Goal: Communication & Community: Share content

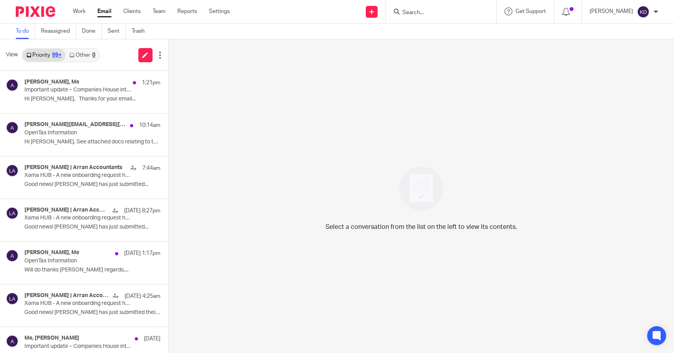
click at [433, 11] on input "Search" at bounding box center [437, 12] width 71 height 7
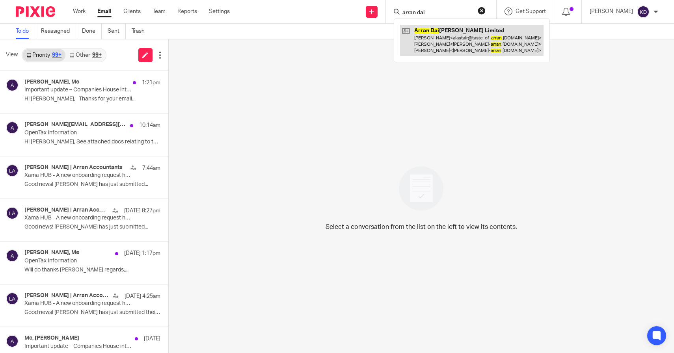
type input "arran dai"
click at [445, 34] on link at bounding box center [471, 40] width 143 height 31
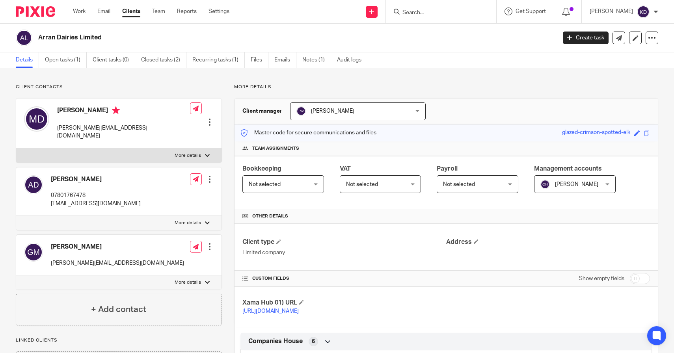
drag, startPoint x: 157, startPoint y: 26, endPoint x: 106, endPoint y: 38, distance: 51.5
click at [106, 38] on div "Arran Dairies Limited Create task Update from Companies House Export data Merge…" at bounding box center [337, 38] width 674 height 29
copy h2 "Arran Dairies Limited"
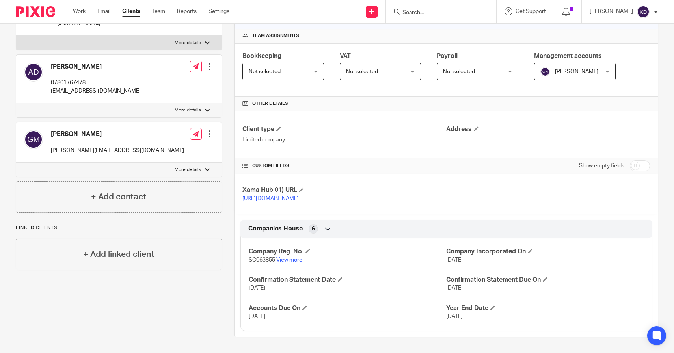
click at [291, 263] on link "View more" at bounding box center [289, 260] width 26 height 6
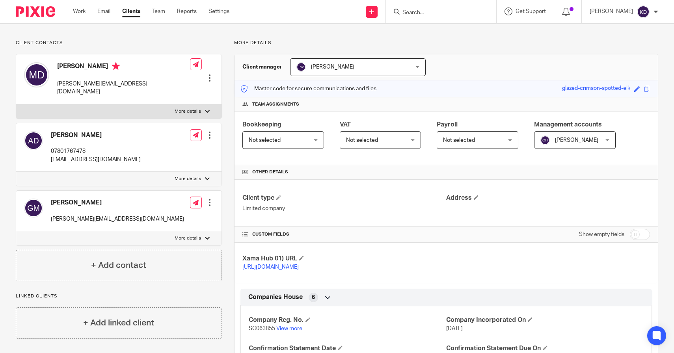
scroll to position [0, 0]
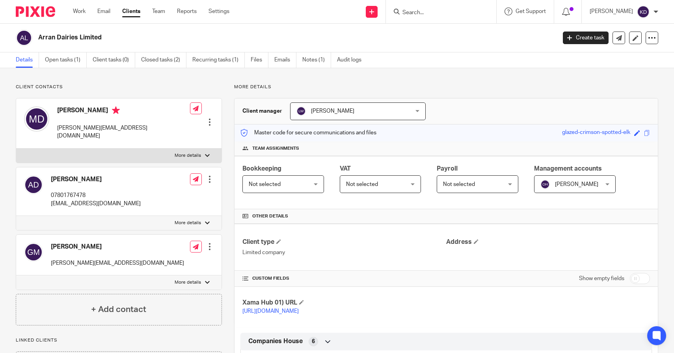
click at [281, 314] on link "https://platform.xamatech.com/portal/crm/clients/87f47f80-7797-11f0-a2c1-8f30ee…" at bounding box center [270, 312] width 56 height 6
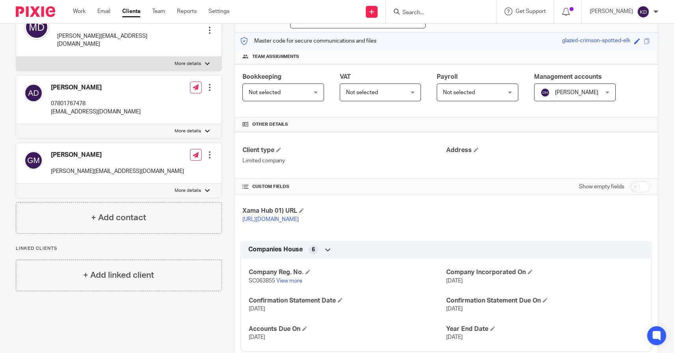
scroll to position [121, 0]
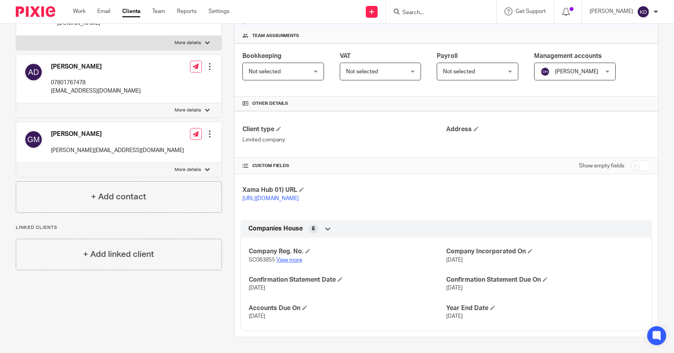
click at [281, 260] on link "View more" at bounding box center [289, 260] width 26 height 6
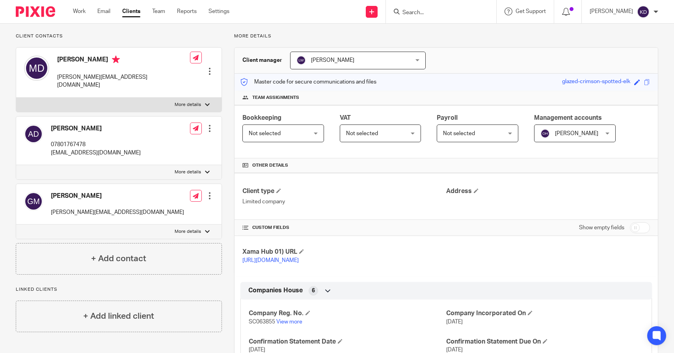
scroll to position [0, 0]
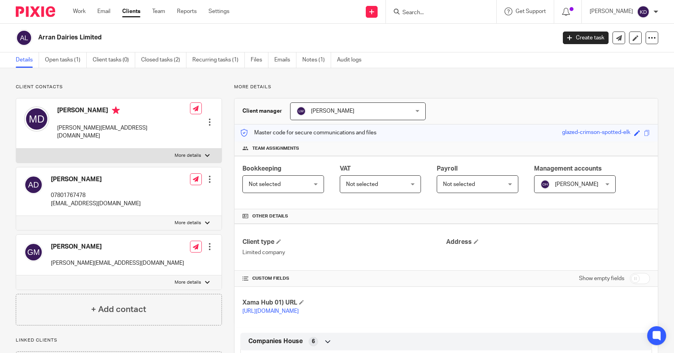
click at [445, 12] on input "Search" at bounding box center [437, 12] width 71 height 7
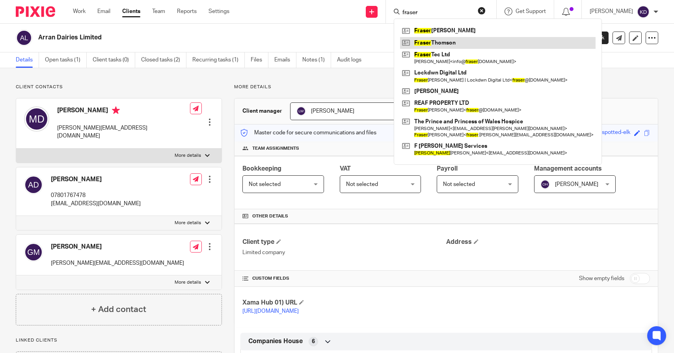
type input "fraser"
click at [449, 42] on link at bounding box center [498, 43] width 196 height 12
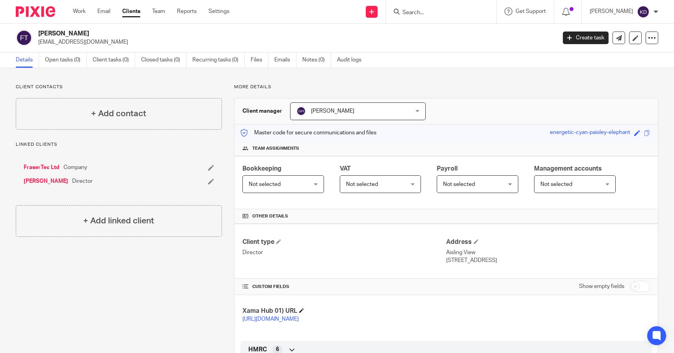
click at [289, 315] on h4 "Xama Hub 01) URL" at bounding box center [344, 311] width 204 height 8
click at [289, 319] on link "https://platform.xamatech.com/portal/crm/clients/d9094390-7799-11f0-a01c-174cac…" at bounding box center [270, 320] width 56 height 6
drag, startPoint x: 93, startPoint y: 42, endPoint x: 39, endPoint y: 40, distance: 54.8
click at [39, 40] on p "info@frasertec.co.uk" at bounding box center [294, 42] width 513 height 8
copy p "info@frasertec.co.uk"
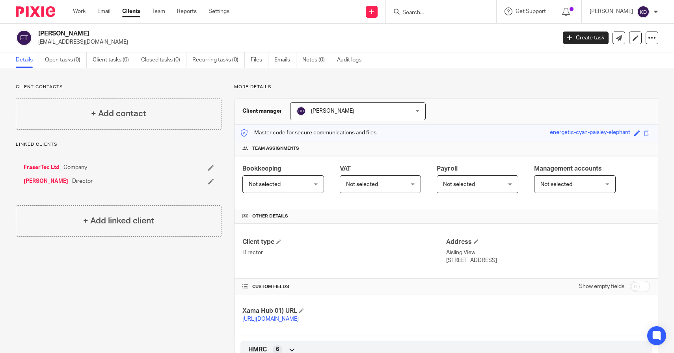
click at [460, 16] on form at bounding box center [444, 12] width 84 height 10
click at [447, 11] on input "Search" at bounding box center [437, 12] width 71 height 7
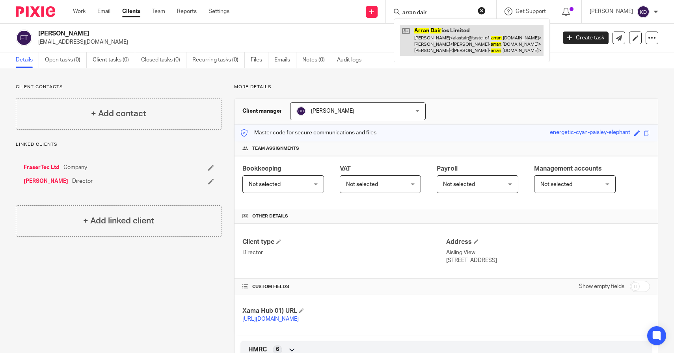
type input "arran dair"
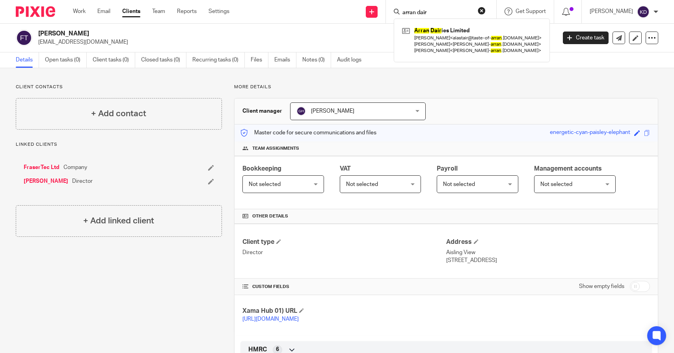
click at [486, 112] on div "Client manager Gail Hughes Gail Hughes Gail Hughes Katie Daniels Lorna Wyllie O…" at bounding box center [446, 112] width 423 height 26
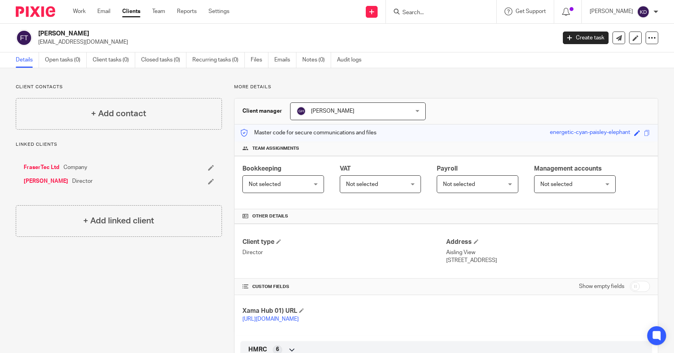
click at [486, 109] on div "Client manager Gail Hughes Gail Hughes Gail Hughes Katie Daniels Lorna Wyllie O…" at bounding box center [446, 112] width 423 height 26
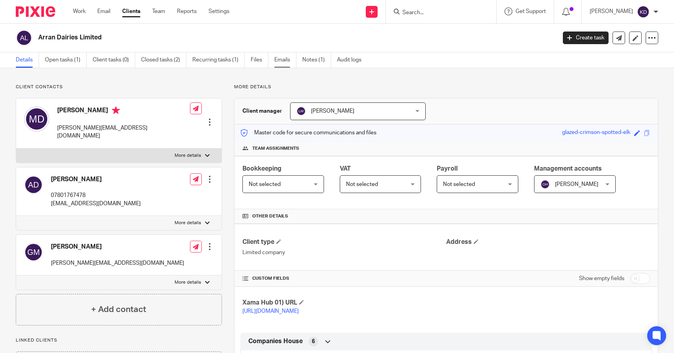
click at [286, 66] on link "Emails" at bounding box center [285, 59] width 22 height 15
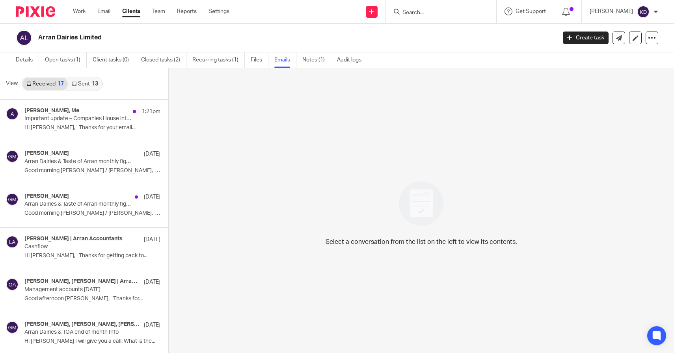
click at [85, 89] on link "Sent 13" at bounding box center [85, 84] width 34 height 13
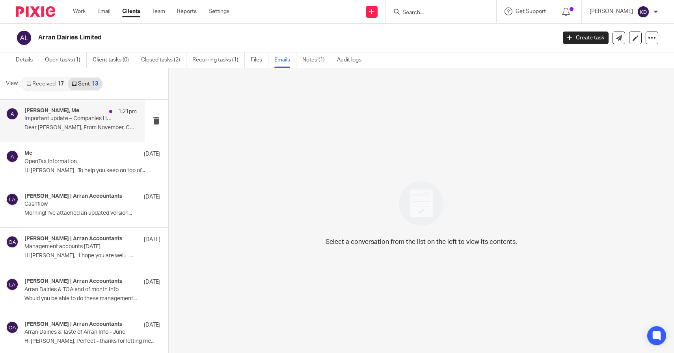
click at [75, 130] on p "Dear Matthew, From November, Companies House..." at bounding box center [80, 128] width 112 height 7
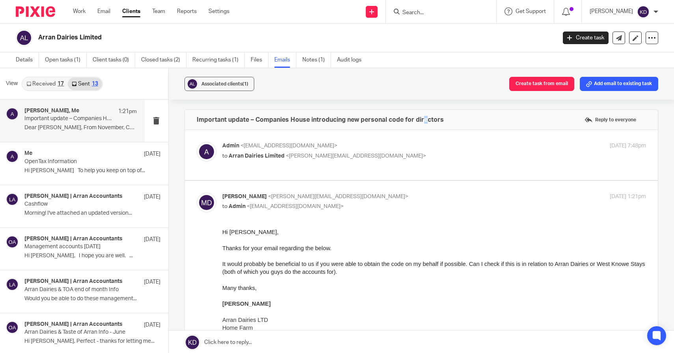
drag, startPoint x: 424, startPoint y: 120, endPoint x: 428, endPoint y: 124, distance: 5.0
click at [427, 123] on h4 "Important update – Companies House introducing new personal code for directors" at bounding box center [320, 120] width 247 height 8
drag, startPoint x: 455, startPoint y: 123, endPoint x: 192, endPoint y: 120, distance: 263.0
click at [192, 120] on div "Important update – Companies House introducing new personal code for directors …" at bounding box center [421, 120] width 473 height 20
copy h4 "Important update – Companies House introducing new personal code for directors"
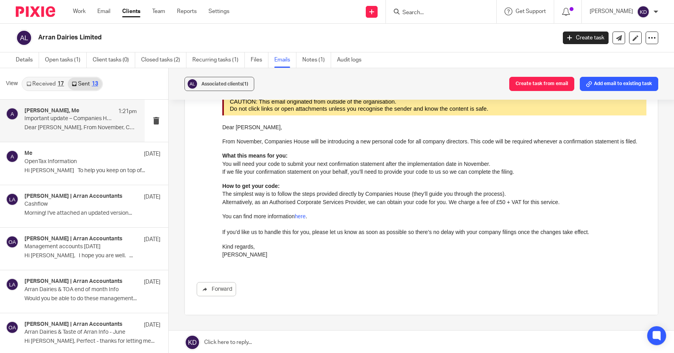
scroll to position [328, 0]
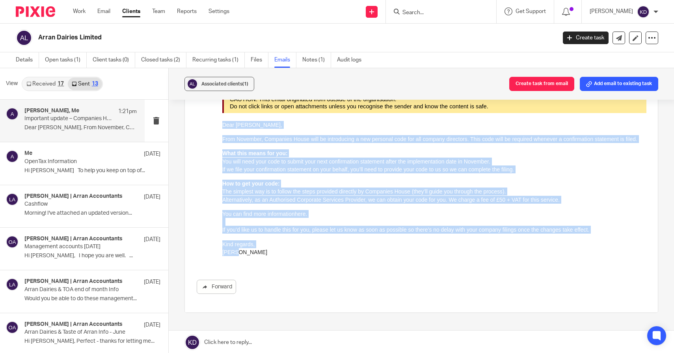
drag, startPoint x: 247, startPoint y: 259, endPoint x: 222, endPoint y: 127, distance: 134.5
click at [222, 127] on html "Hi Katie, Thanks for your email regarding the below. It would probably be benef…" at bounding box center [434, 82] width 424 height 365
copy div "Dear [PERSON_NAME], From November, Companies House will be introducing a new pe…"
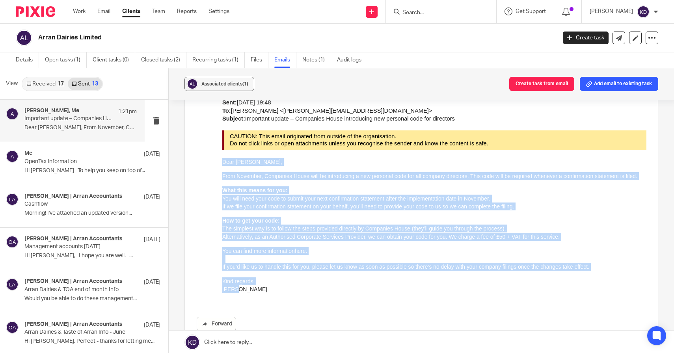
scroll to position [287, 0]
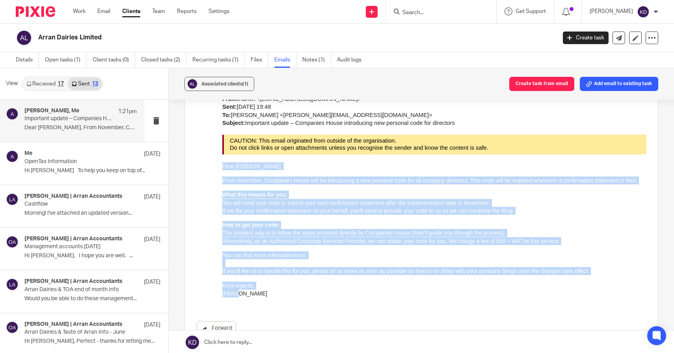
click at [365, 237] on li "The simplest way is to follow the steps provided directly by Companies House (t…" at bounding box center [434, 233] width 424 height 8
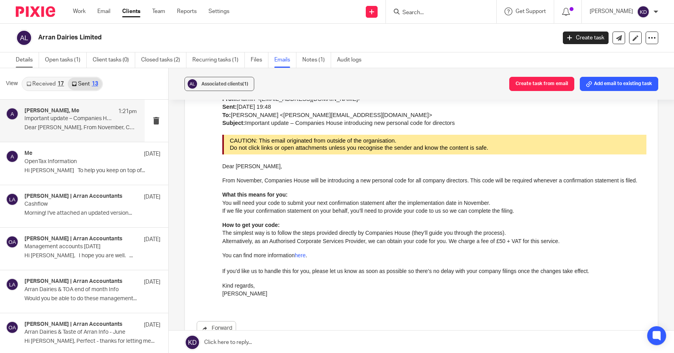
click at [26, 61] on link "Details" at bounding box center [27, 59] width 23 height 15
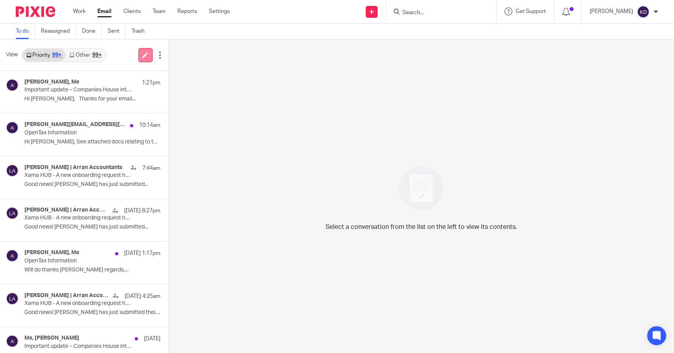
click at [142, 53] on icon at bounding box center [145, 55] width 6 height 6
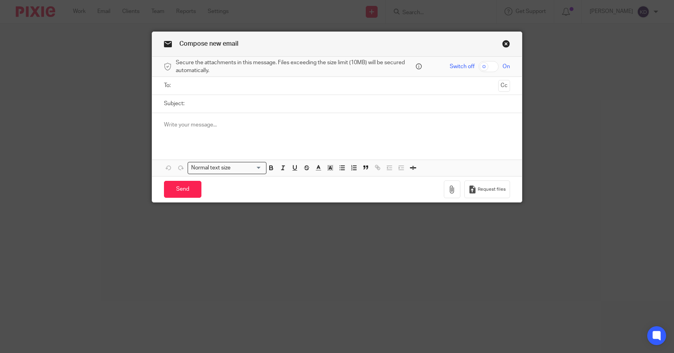
click at [277, 102] on input "Subject:" at bounding box center [349, 104] width 322 height 18
paste input "Important update – Companies House introducing new personal code for directors"
type input "Important update – Companies House introducing new personal code for directors"
click at [283, 130] on div at bounding box center [337, 128] width 370 height 31
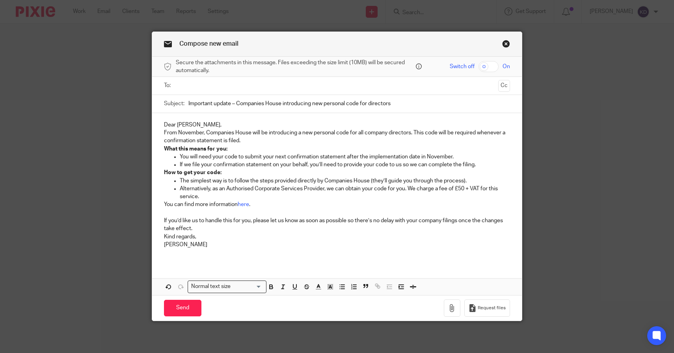
click at [205, 127] on p "Dear Matthew," at bounding box center [337, 125] width 347 height 8
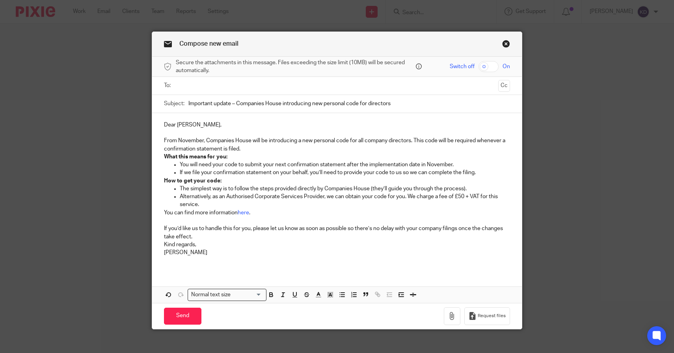
click at [261, 149] on p "From November, Companies House will be introducing a new personal code for all …" at bounding box center [337, 145] width 347 height 16
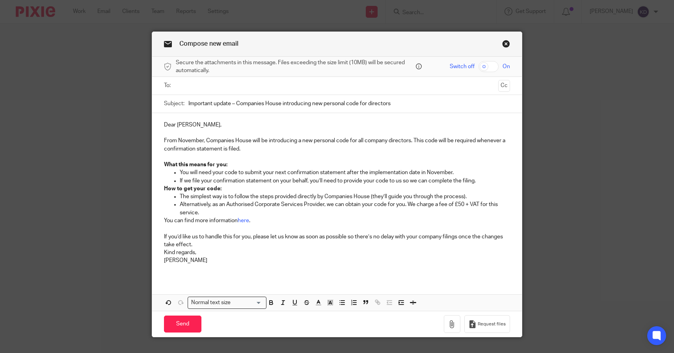
click at [481, 180] on p "If we file your confirmation statement on your behalf, you’ll need to provide y…" at bounding box center [345, 181] width 331 height 8
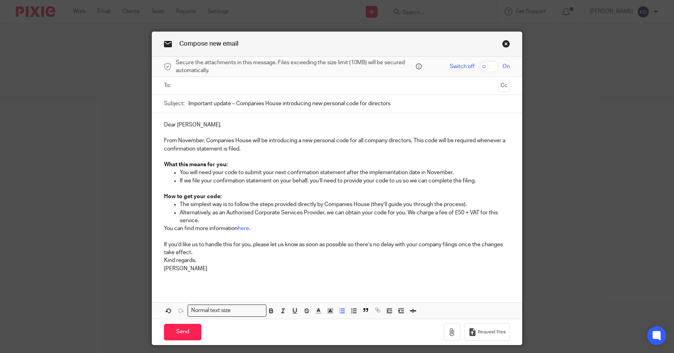
click at [211, 224] on p "Alternatively, as an Authorised Corporate Services Provider, we can obtain your…" at bounding box center [345, 217] width 331 height 16
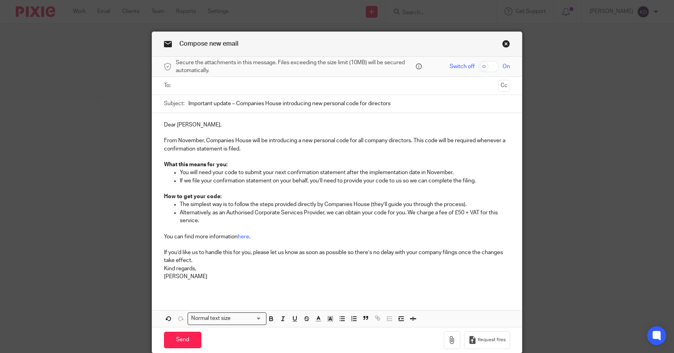
click at [194, 261] on p "If you’d like us to handle this for you, please let us know as soon as possible…" at bounding box center [337, 257] width 347 height 16
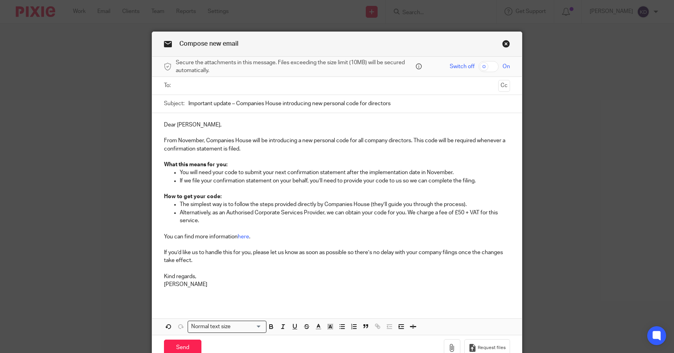
click at [216, 88] on input "text" at bounding box center [337, 85] width 317 height 9
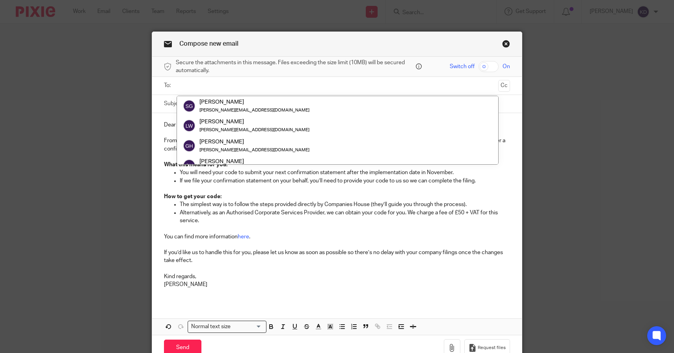
paste input "alastair@taste-of-arran.co.uk"
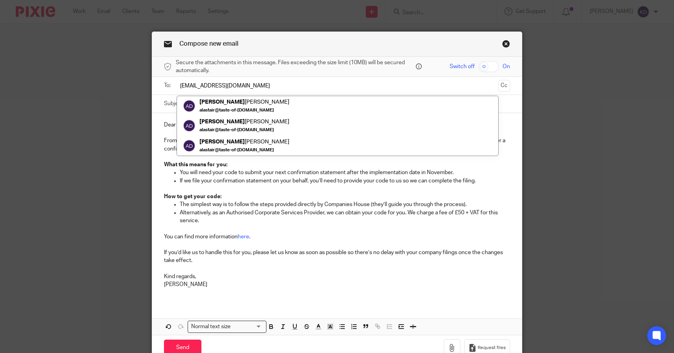
type input "alastair@taste-of-arran.co.uk"
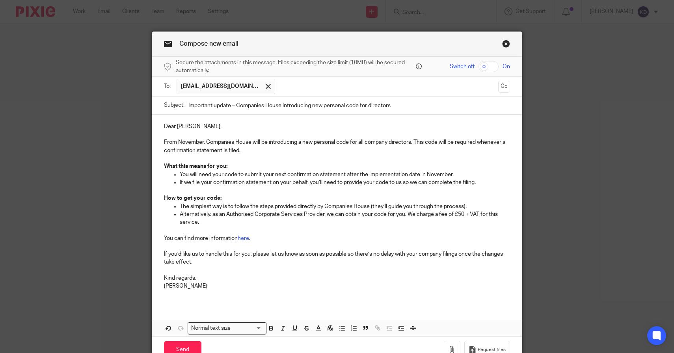
scroll to position [41, 0]
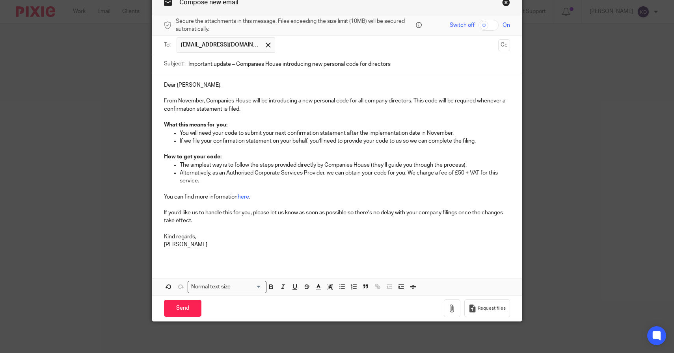
click at [186, 86] on p "Dear Matthew," at bounding box center [337, 85] width 347 height 8
click at [174, 306] on input "Send" at bounding box center [182, 308] width 37 height 17
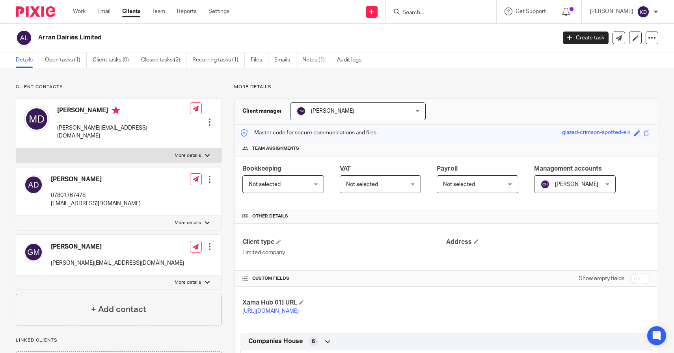
drag, startPoint x: 137, startPoint y: 195, endPoint x: 47, endPoint y: 198, distance: 90.3
click at [47, 198] on div "Alastair Dobson 07801767478 alastair@taste-of-arran.co.uk Edit contact Create c…" at bounding box center [118, 192] width 205 height 48
click at [47, 198] on div "Alastair Dobson 07801767478 alastair@taste-of-arran.co.uk" at bounding box center [82, 191] width 117 height 40
drag, startPoint x: 129, startPoint y: 198, endPoint x: 50, endPoint y: 198, distance: 79.6
click at [50, 198] on div "Alastair Dobson 07801767478 alastair@taste-of-arran.co.uk Edit contact Create c…" at bounding box center [118, 192] width 205 height 48
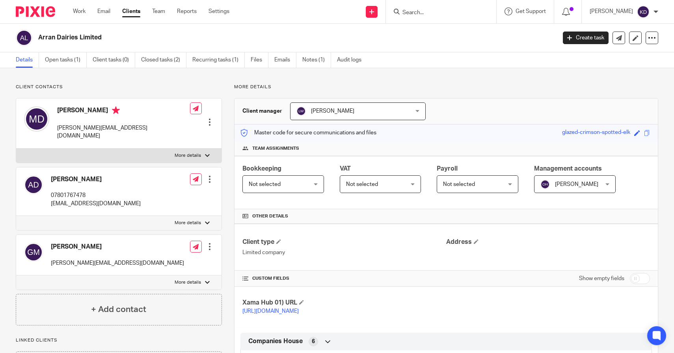
copy p "alastair@taste-of-arran.co.uk"
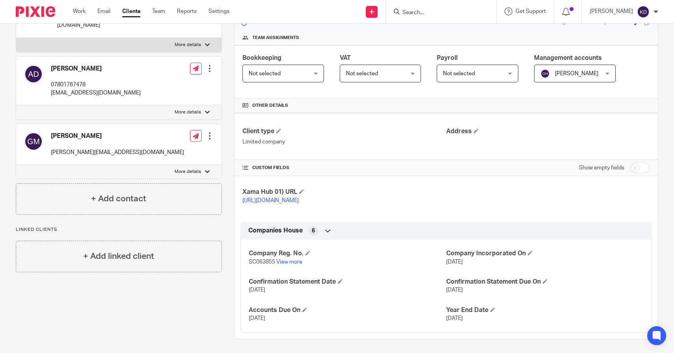
scroll to position [121, 0]
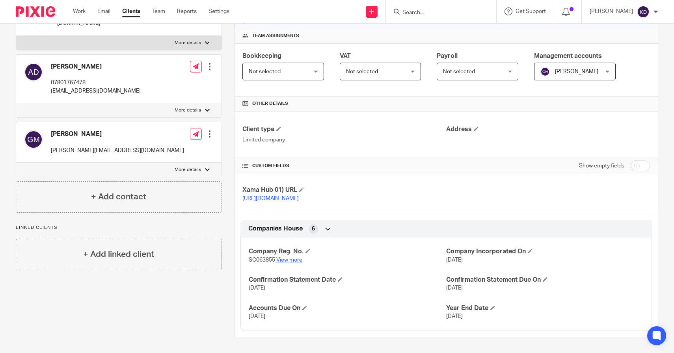
click at [283, 261] on link "View more" at bounding box center [289, 260] width 26 height 6
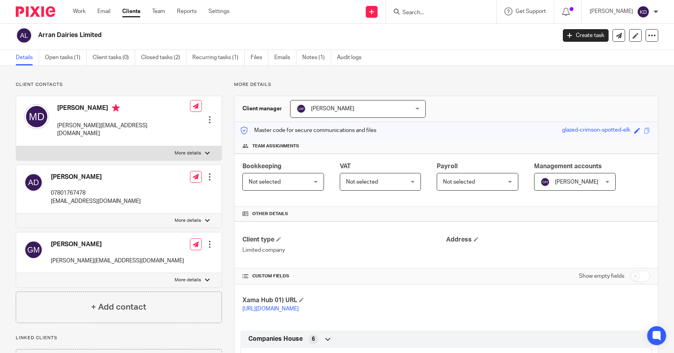
scroll to position [0, 0]
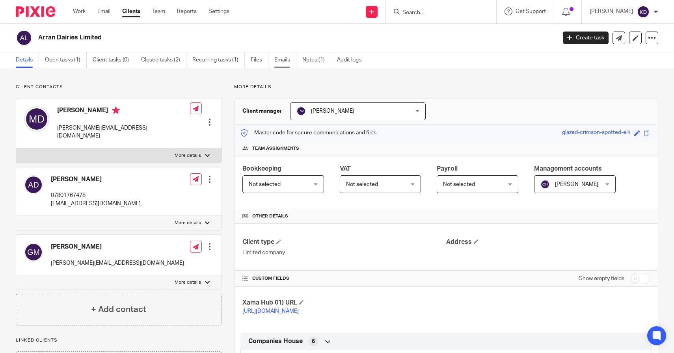
click at [284, 58] on link "Emails" at bounding box center [285, 59] width 22 height 15
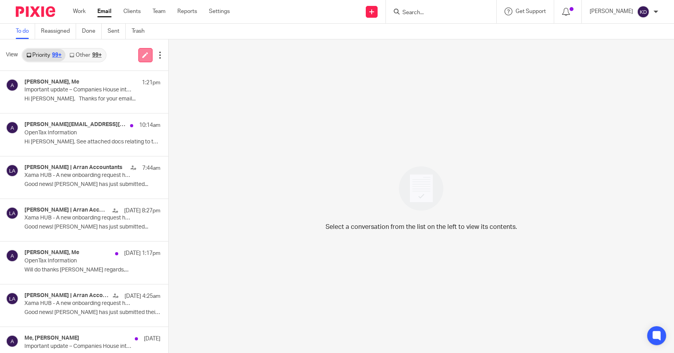
click at [140, 59] on link at bounding box center [145, 55] width 14 height 14
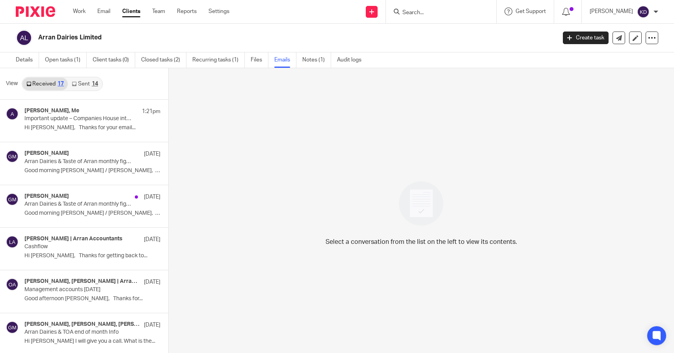
click at [90, 81] on link "Sent 14" at bounding box center [85, 84] width 34 height 13
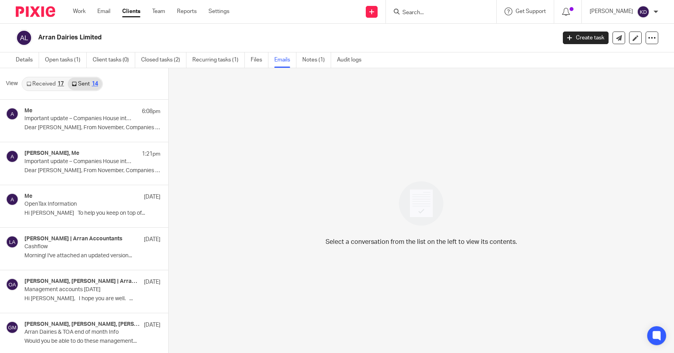
scroll to position [1, 0]
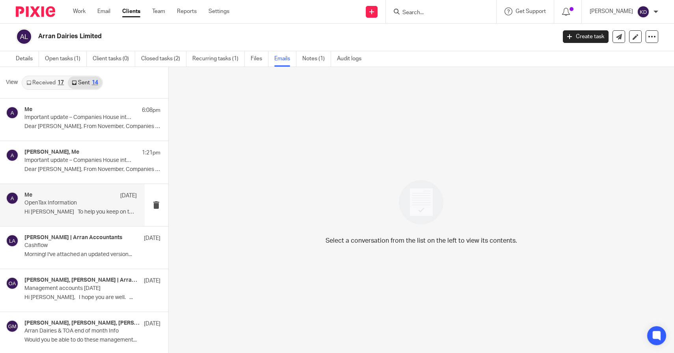
click at [73, 201] on p "OpenTax Information" at bounding box center [69, 203] width 90 height 7
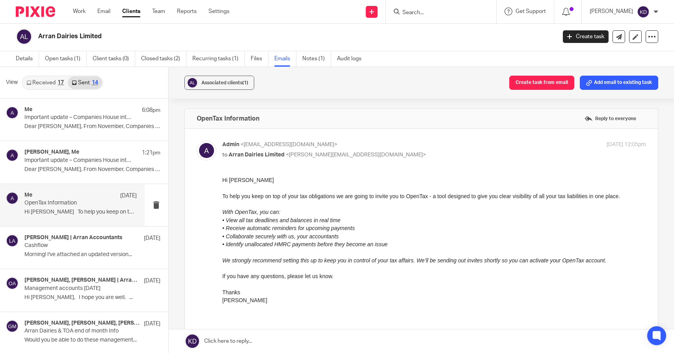
scroll to position [0, 0]
drag, startPoint x: 266, startPoint y: 116, endPoint x: 194, endPoint y: 115, distance: 72.2
click at [194, 115] on div "OpenTax Information Reply to everyone" at bounding box center [421, 119] width 473 height 20
copy h4 "OpenTax Information"
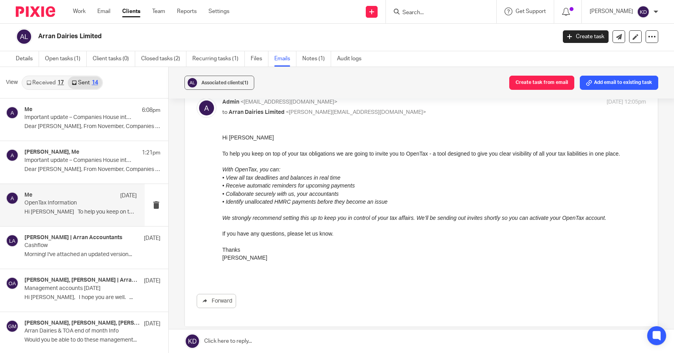
scroll to position [44, 0]
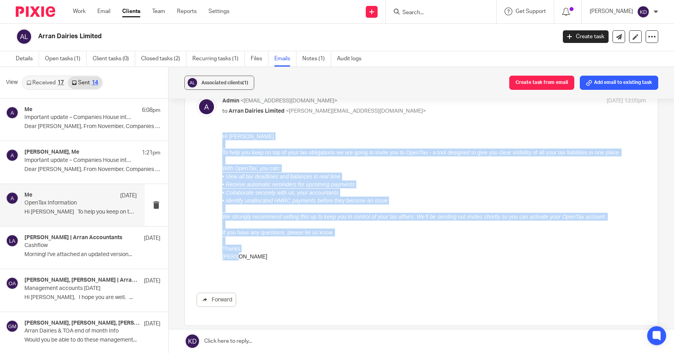
drag, startPoint x: 260, startPoint y: 264, endPoint x: 215, endPoint y: 139, distance: 132.7
click at [222, 139] on html "Hi Matthew To help you keep on top of your tax obligations we are going to invi…" at bounding box center [434, 204] width 424 height 145
copy div "Hi Matthew To help you keep on top of your tax obligations we are going to invi…"
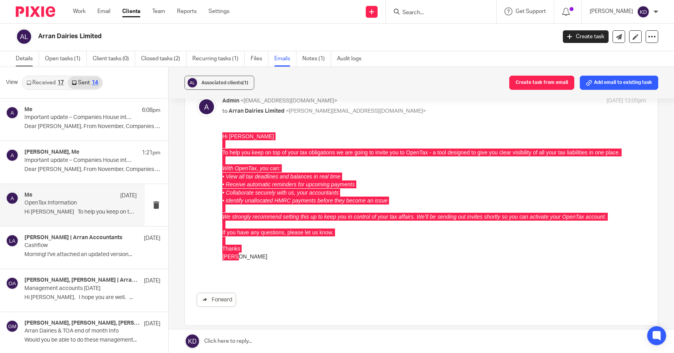
click at [33, 56] on link "Details" at bounding box center [27, 58] width 23 height 15
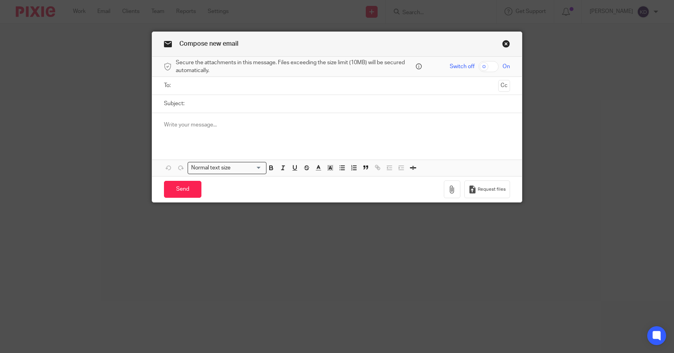
click at [237, 108] on input "Subject:" at bounding box center [349, 104] width 322 height 18
paste input "OpenTax Information"
type input "OpenTax Information"
click at [244, 128] on p at bounding box center [337, 125] width 347 height 8
paste div
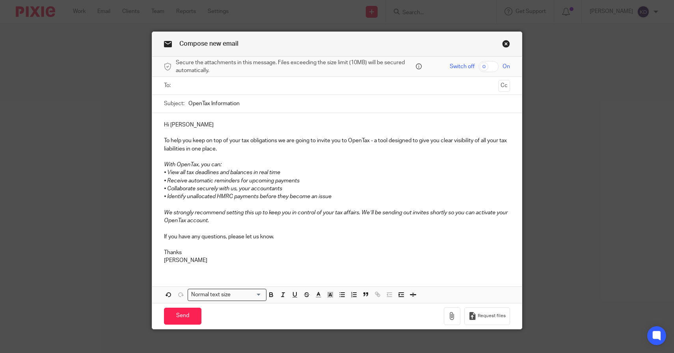
click at [164, 127] on p "Hi [PERSON_NAME]" at bounding box center [337, 125] width 347 height 8
click at [175, 126] on p "Hi [PERSON_NAME]" at bounding box center [337, 125] width 347 height 8
click at [209, 87] on input "text" at bounding box center [337, 85] width 317 height 9
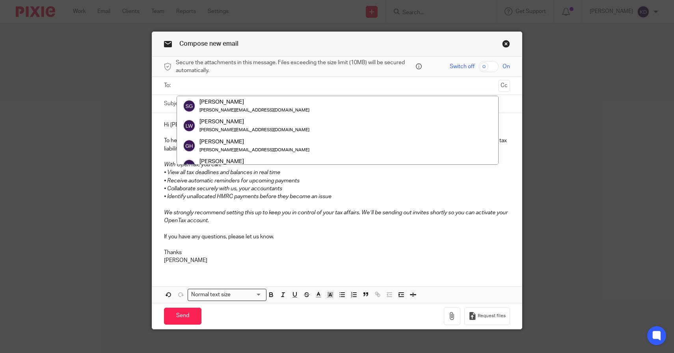
paste input "[EMAIL_ADDRESS][DOMAIN_NAME]"
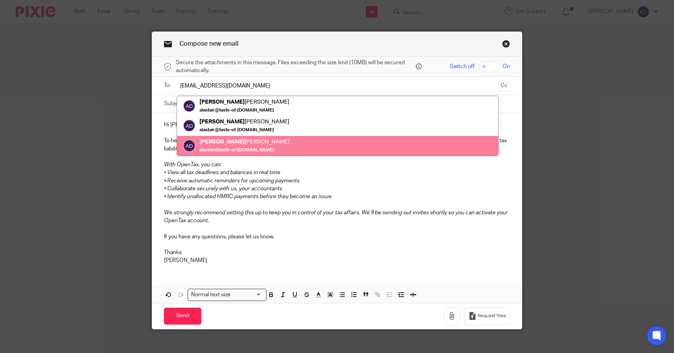
type input "[EMAIL_ADDRESS][DOMAIN_NAME]"
click at [296, 191] on p "• Collaborate securely with us, your accountants" at bounding box center [337, 189] width 347 height 8
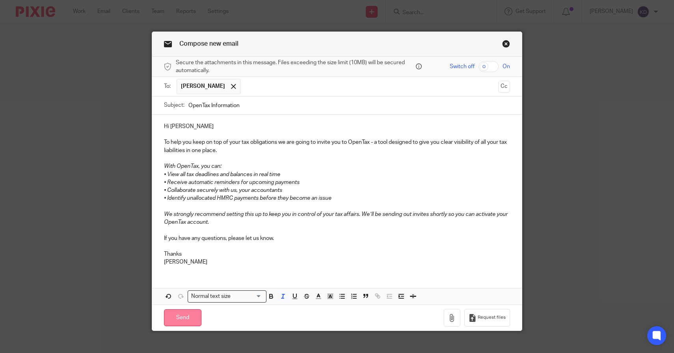
click at [183, 320] on input "Send" at bounding box center [182, 317] width 37 height 17
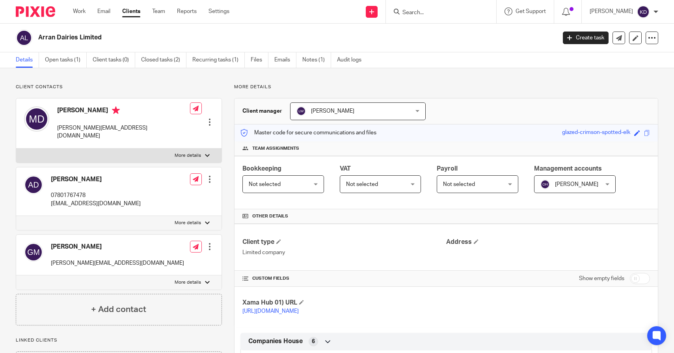
drag, startPoint x: 128, startPoint y: 197, endPoint x: 49, endPoint y: 194, distance: 79.3
click at [49, 194] on div "Alastair Dobson 07801767478 alastair@taste-of-arran.co.uk Edit contact Create c…" at bounding box center [118, 192] width 205 height 48
copy p "alastair@taste-of-arran.co.uk"
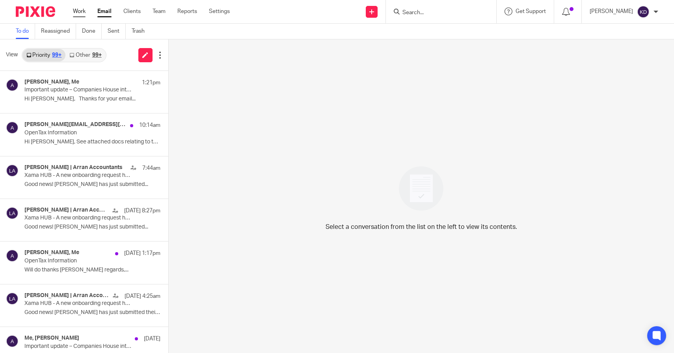
click at [83, 11] on link "Work" at bounding box center [79, 11] width 13 height 8
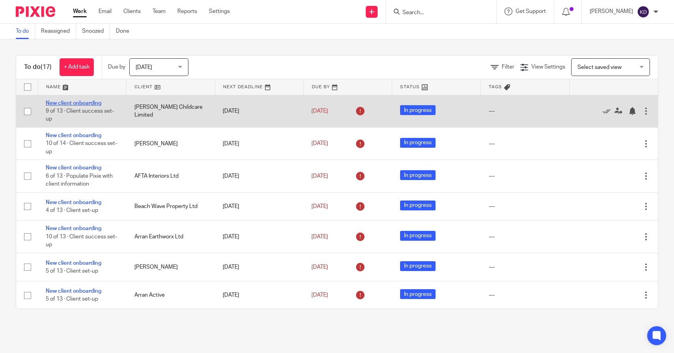
click at [87, 104] on link "New client onboarding" at bounding box center [74, 104] width 56 height 6
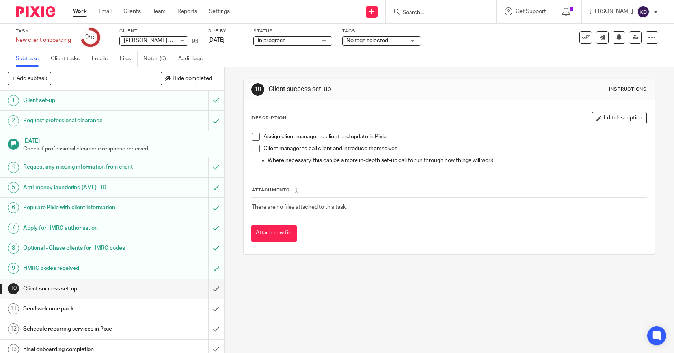
click at [114, 190] on h1 "Anti-money laundering (AML) - ID" at bounding box center [82, 188] width 118 height 12
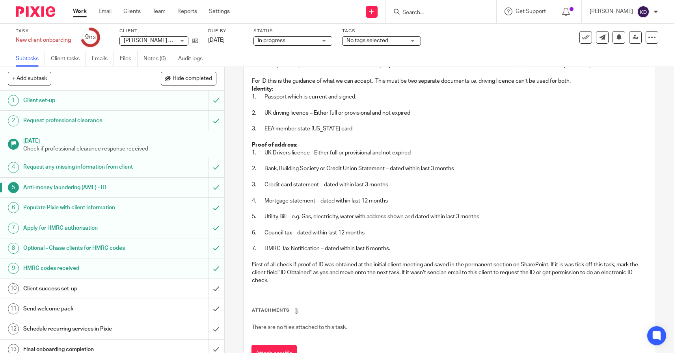
scroll to position [76, 0]
